Goal: Information Seeking & Learning: Learn about a topic

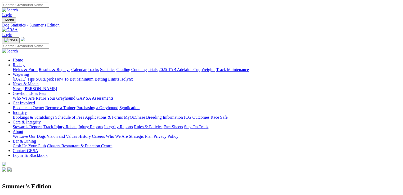
click at [21, 67] on link "Fields & Form" at bounding box center [25, 69] width 25 height 4
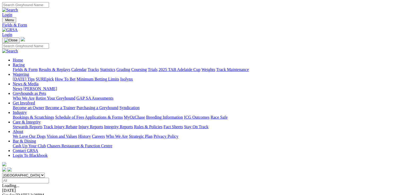
select select "QLD"
click at [36, 172] on select "South Australia New South Wales Northern Territory Queensland Tasmania Victoria…" at bounding box center [23, 174] width 43 height 5
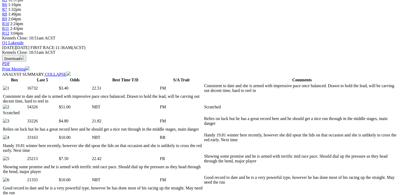
scroll to position [212, 0]
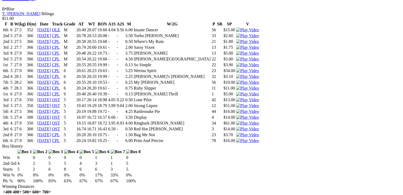
scroll to position [0, 0]
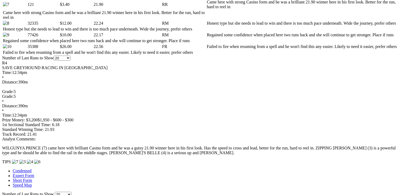
scroll to position [398, 0]
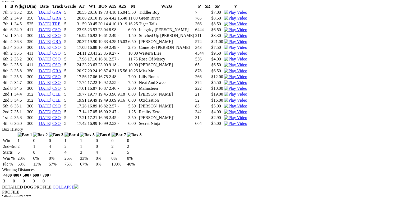
scroll to position [694, 0]
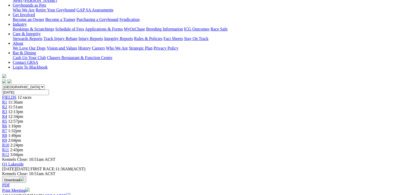
scroll to position [38, 0]
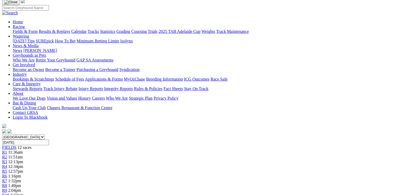
click at [21, 174] on span "1:16pm" at bounding box center [14, 176] width 13 height 4
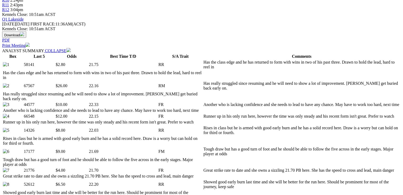
scroll to position [254, 0]
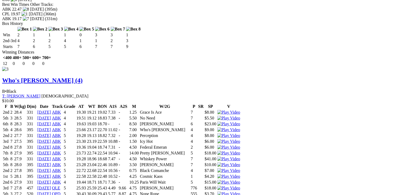
scroll to position [1227, 0]
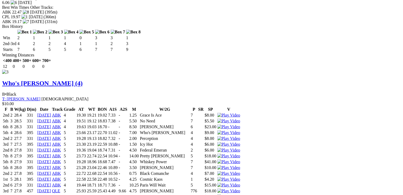
drag, startPoint x: 210, startPoint y: 131, endPoint x: 192, endPoint y: 126, distance: 19.1
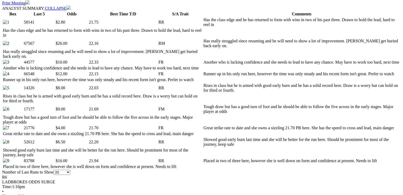
scroll to position [0, 0]
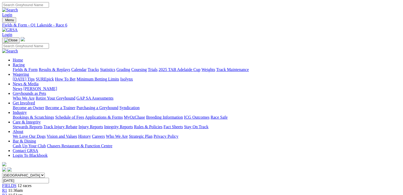
click at [16, 67] on link "Fields & Form" at bounding box center [25, 69] width 25 height 4
select select "QLD"
click at [36, 172] on select "[GEOGRAPHIC_DATA] [GEOGRAPHIC_DATA] [GEOGRAPHIC_DATA] [GEOGRAPHIC_DATA] [GEOGRA…" at bounding box center [23, 174] width 43 height 5
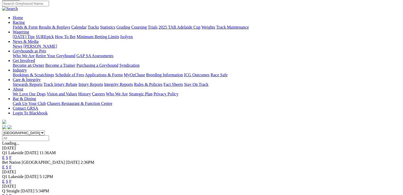
scroll to position [63, 0]
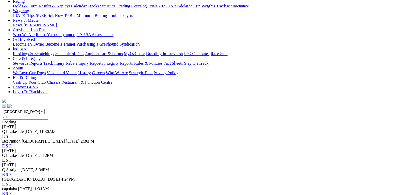
click at [5, 158] on link "E" at bounding box center [3, 160] width 3 height 4
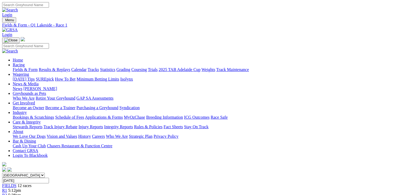
scroll to position [148, 0]
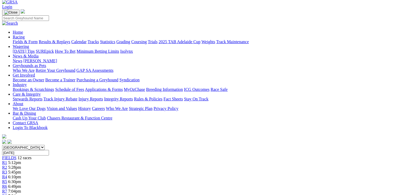
scroll to position [0, 0]
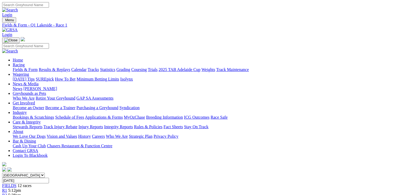
click at [102, 193] on div "R2 5:28pm" at bounding box center [201, 195] width 398 height 5
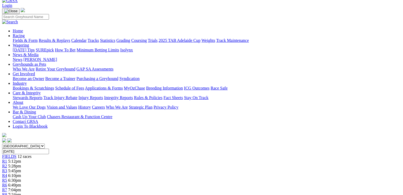
scroll to position [106, 0]
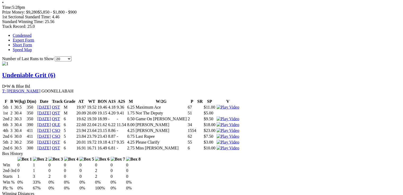
scroll to position [0, 0]
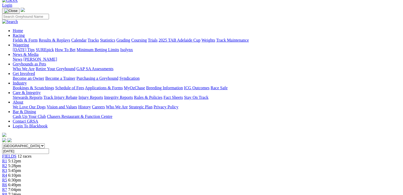
scroll to position [106, 0]
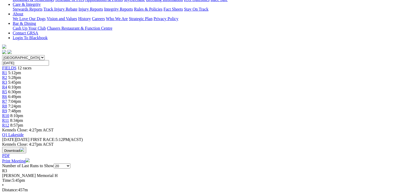
scroll to position [116, 0]
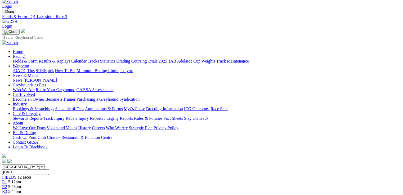
scroll to position [0, 0]
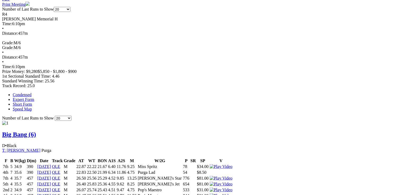
scroll to position [275, 0]
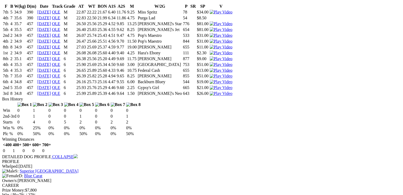
scroll to position [444, 0]
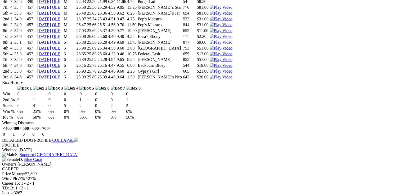
drag, startPoint x: 17, startPoint y: 81, endPoint x: 160, endPoint y: 89, distance: 142.8
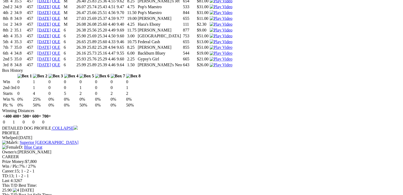
scroll to position [0, 0]
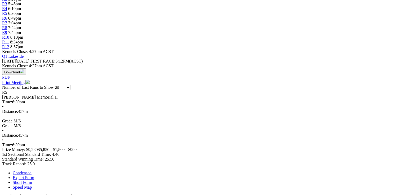
scroll to position [190, 0]
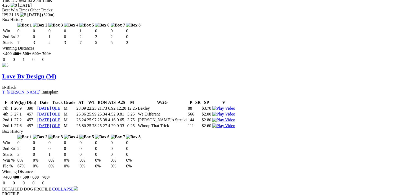
scroll to position [931, 0]
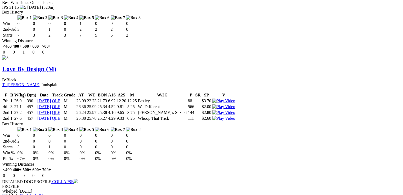
drag, startPoint x: 124, startPoint y: 142, endPoint x: 130, endPoint y: 143, distance: 5.6
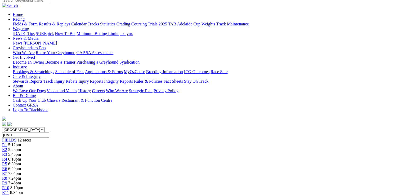
scroll to position [0, 0]
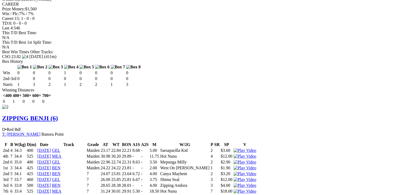
scroll to position [741, 0]
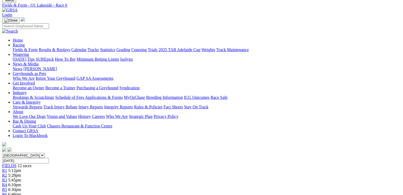
scroll to position [20, 0]
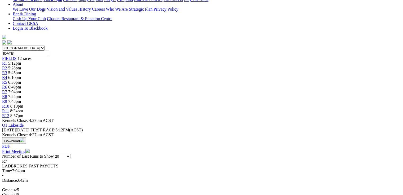
scroll to position [148, 0]
